Goal: Manage account settings: Manage account settings

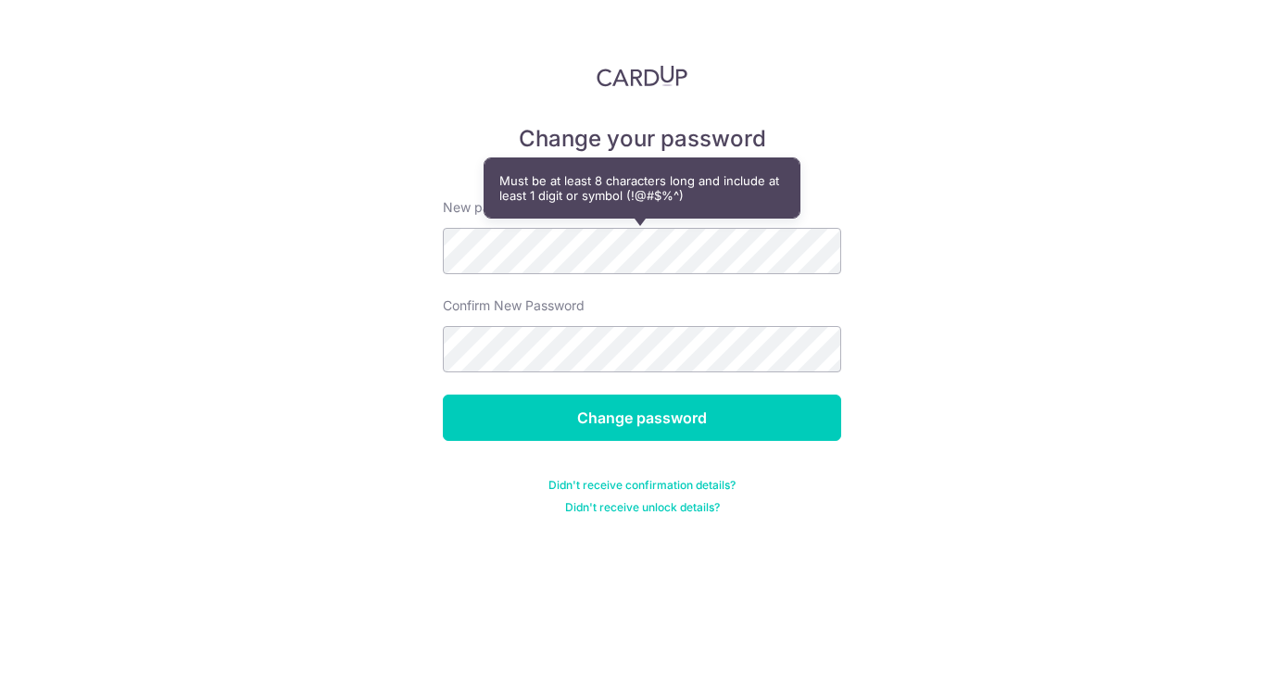
click at [974, 279] on div "Change your password New password Confirm New Password Change password Didn't r…" at bounding box center [642, 339] width 1284 height 678
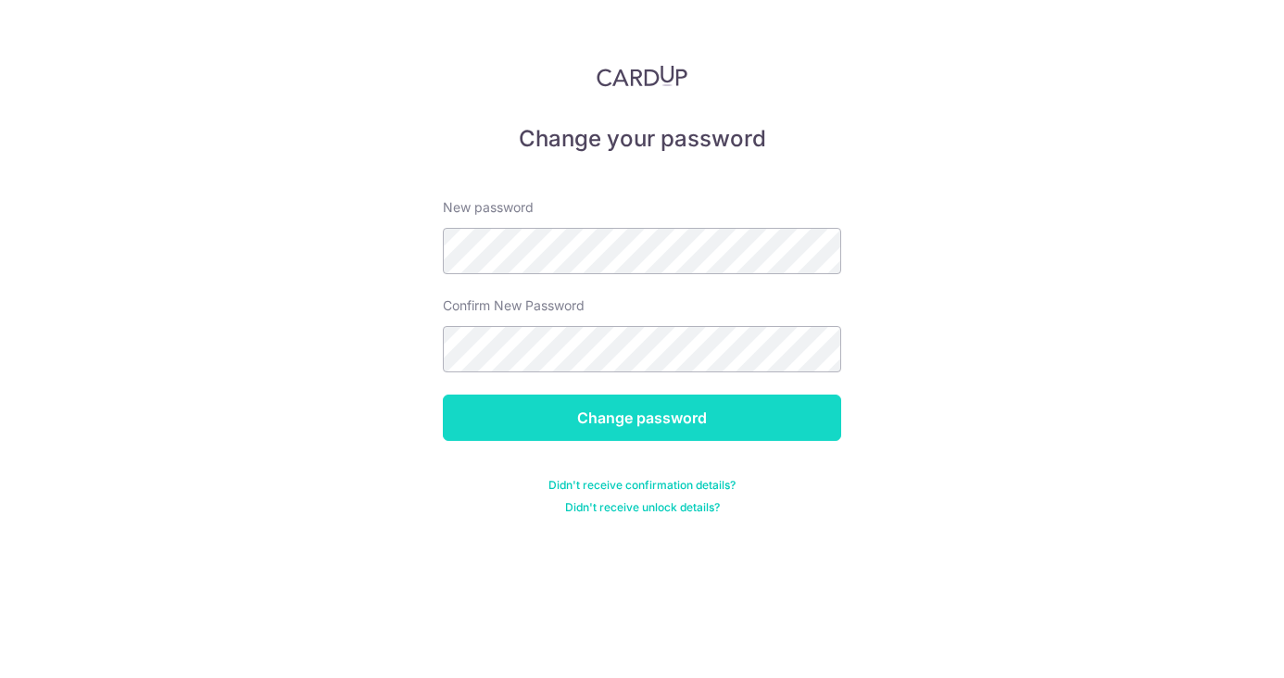
click at [615, 412] on input "Change password" at bounding box center [642, 418] width 398 height 46
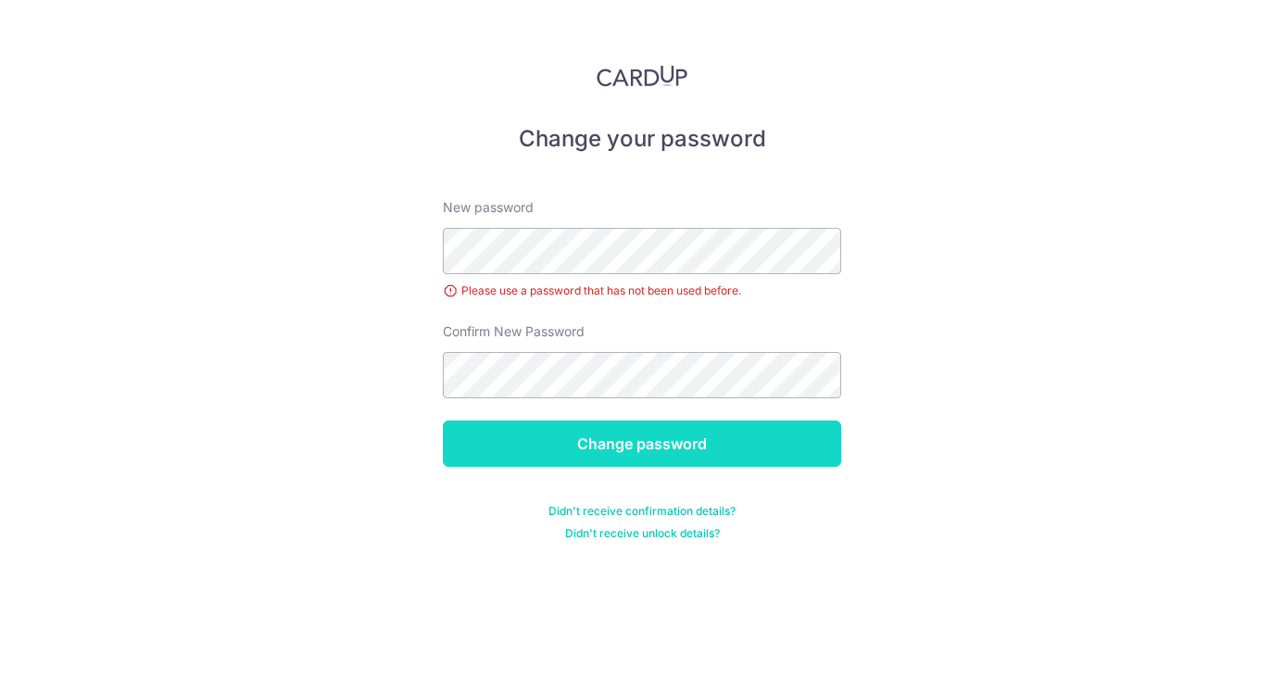
click at [659, 452] on input "Change password" at bounding box center [642, 444] width 398 height 46
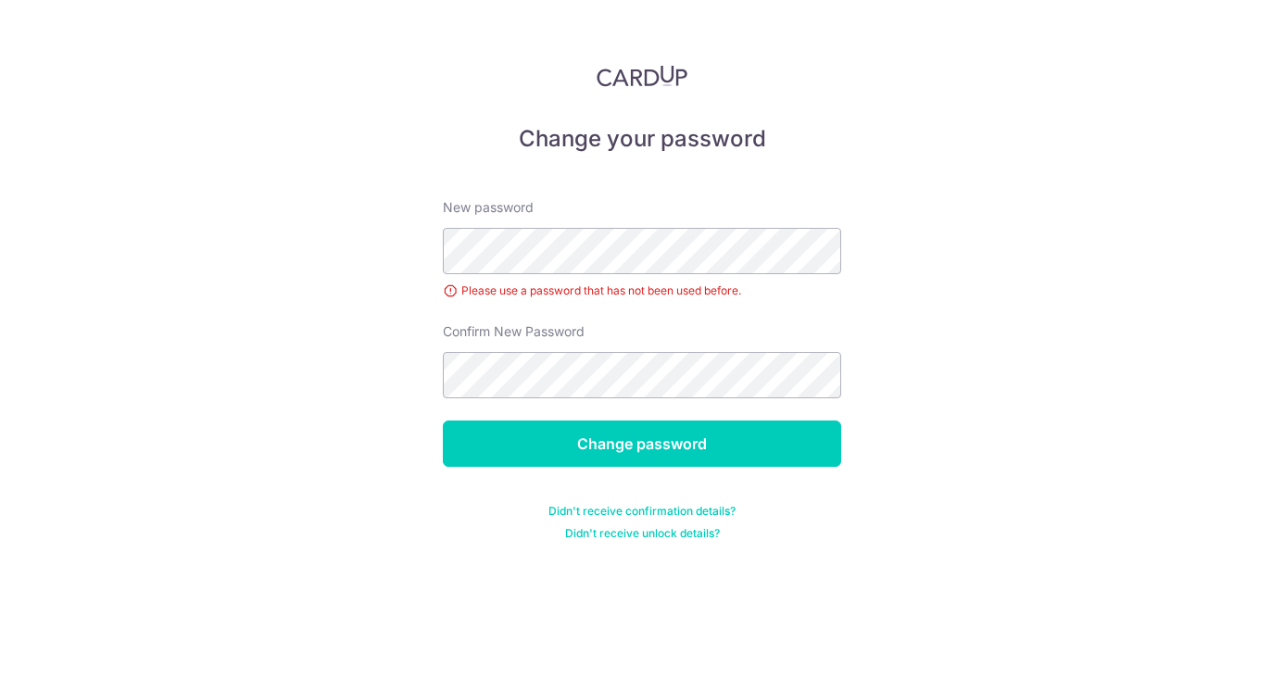
click at [843, 302] on div "Change your password New password Please use a password that has not been used …" at bounding box center [642, 339] width 1284 height 678
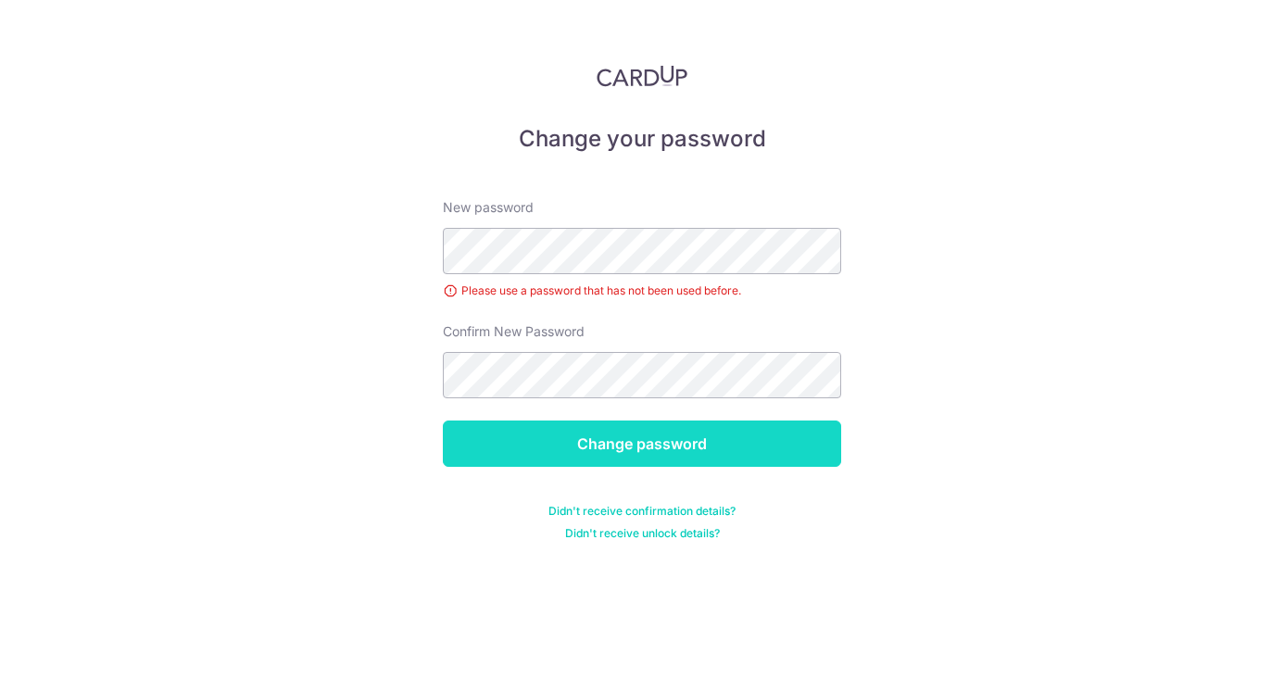
click at [674, 451] on input "Change password" at bounding box center [642, 444] width 398 height 46
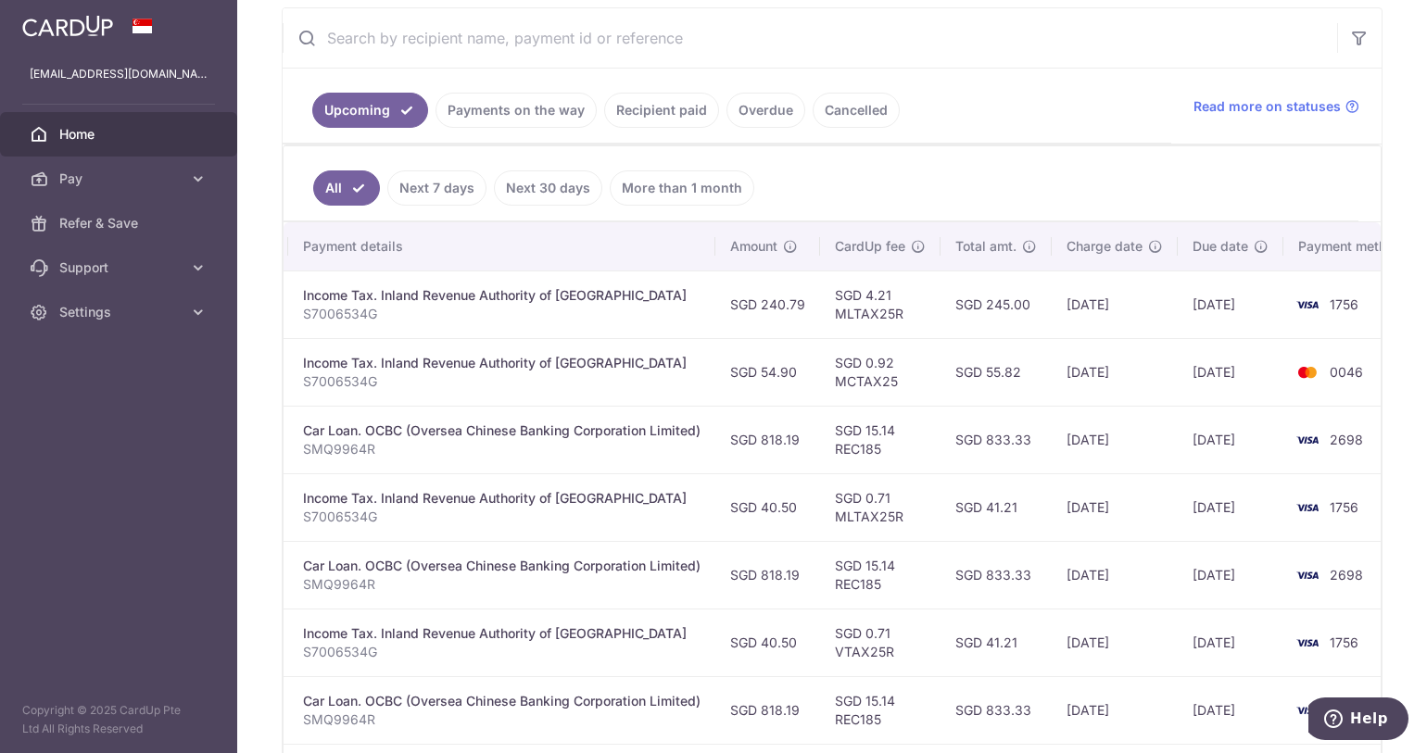
scroll to position [0, 422]
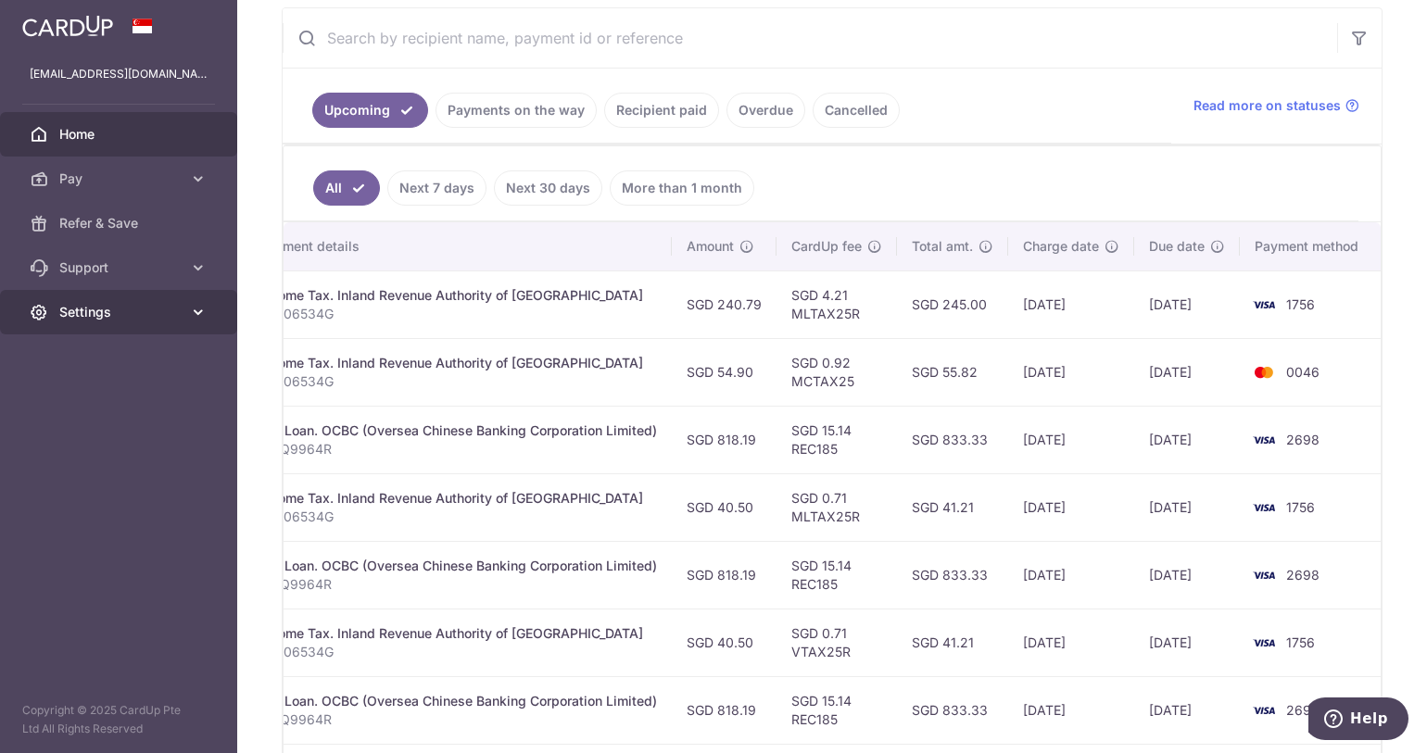
click at [190, 301] on link "Settings" at bounding box center [118, 312] width 237 height 44
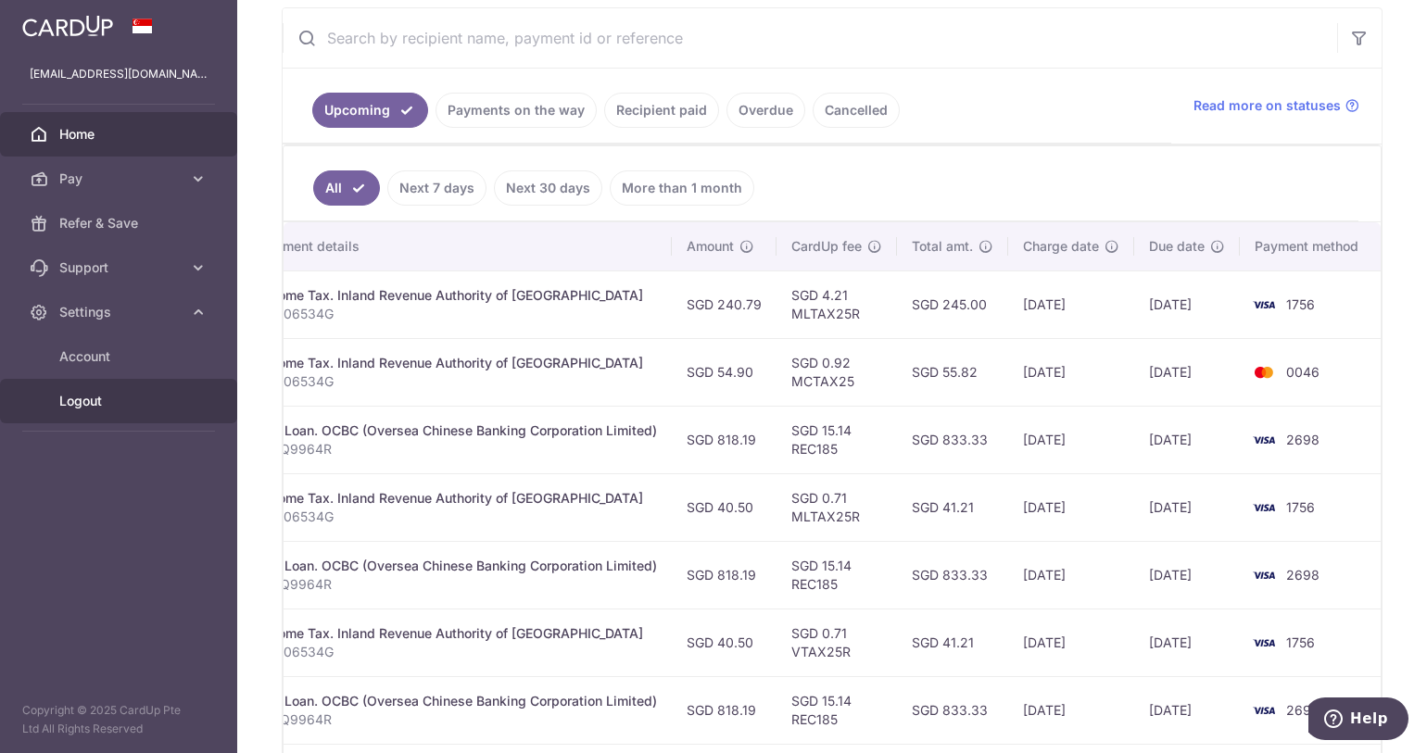
click at [91, 410] on link "Logout" at bounding box center [118, 401] width 237 height 44
